Goal: Task Accomplishment & Management: Manage account settings

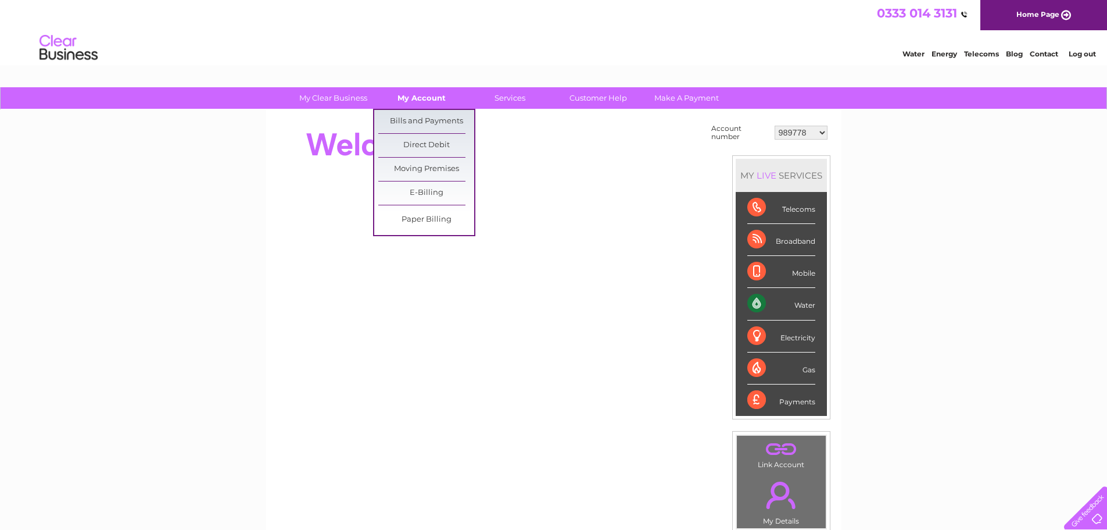
click at [414, 91] on link "My Account" at bounding box center [422, 98] width 96 height 22
click at [417, 118] on link "Bills and Payments" at bounding box center [426, 121] width 96 height 23
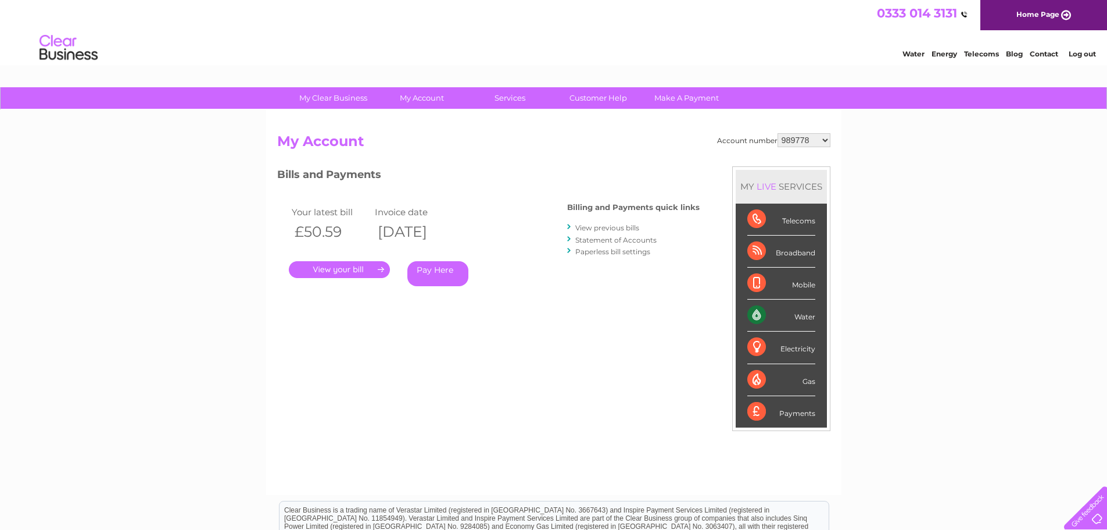
click at [359, 274] on link "." at bounding box center [339, 269] width 101 height 17
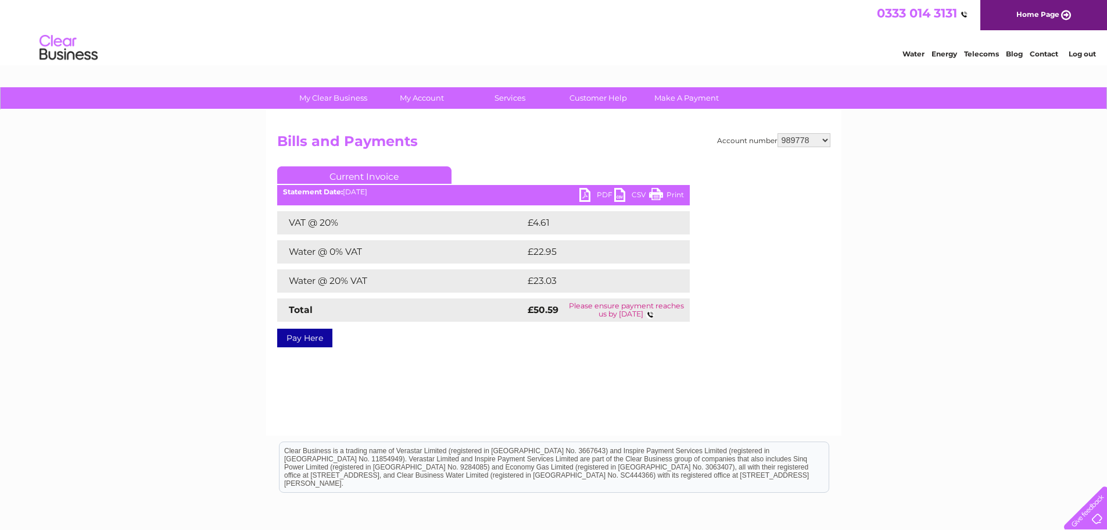
click at [590, 192] on link "PDF" at bounding box center [597, 196] width 35 height 17
